Goal: Task Accomplishment & Management: Use online tool/utility

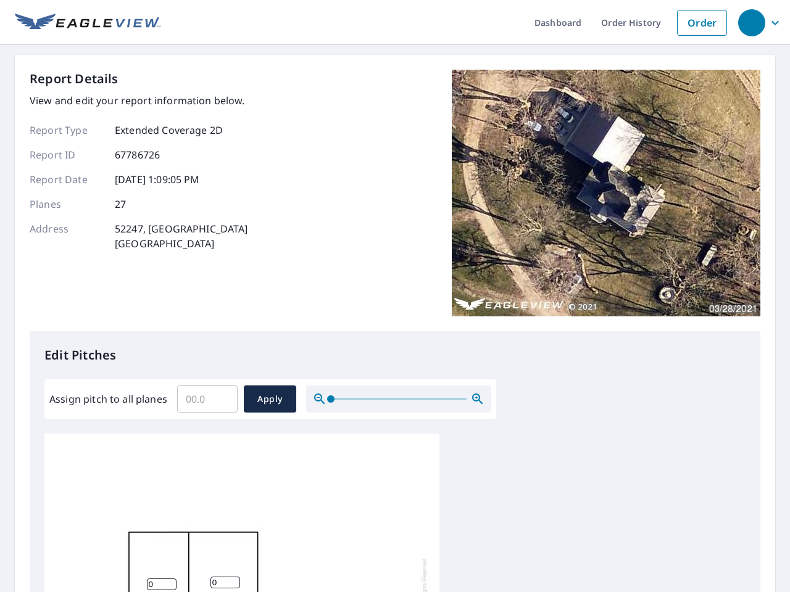
click at [395, 296] on div "Report Details View and edit your report information below. Report Type Extende…" at bounding box center [395, 201] width 731 height 262
click at [751, 22] on div "button" at bounding box center [751, 22] width 27 height 27
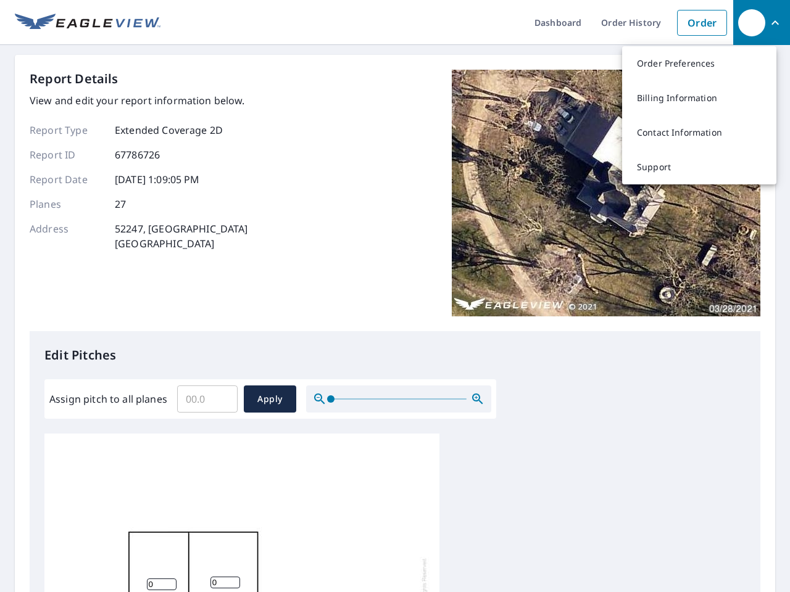
click at [207, 399] on input "Assign pitch to all planes" at bounding box center [207, 399] width 60 height 35
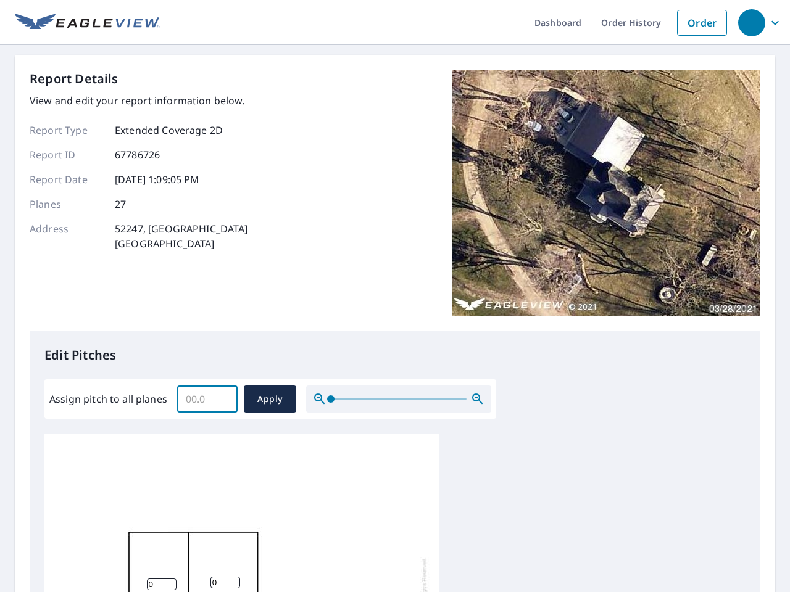
click at [270, 399] on span "Apply" at bounding box center [270, 399] width 33 height 15
click at [478, 399] on icon "button" at bounding box center [477, 399] width 15 height 15
